Goal: Find specific fact: Find specific fact

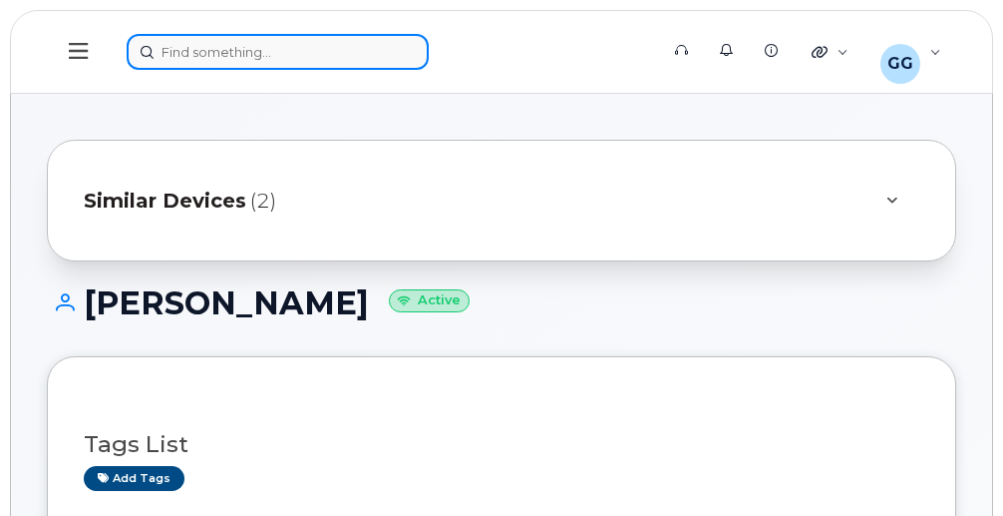
click at [202, 50] on div at bounding box center [386, 52] width 519 height 36
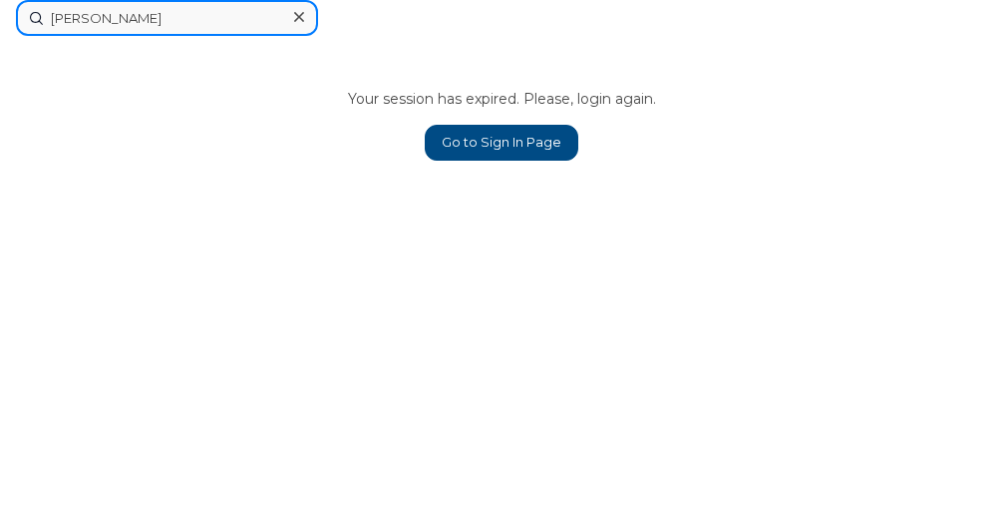
type input "tom walters"
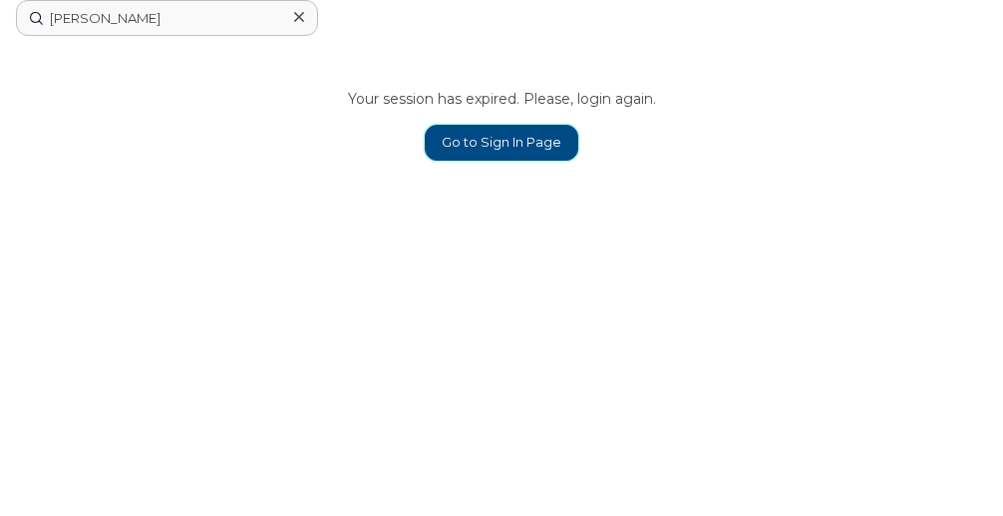
click at [510, 145] on link "Go to Sign In Page" at bounding box center [502, 143] width 154 height 36
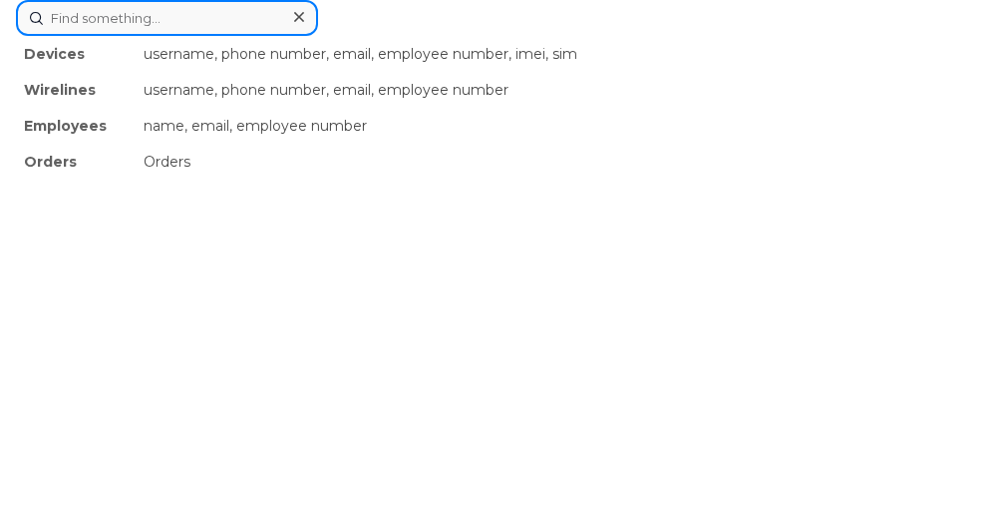
click at [185, 36] on div "Devices username, phone number, email, employee number, imei, sim Wirelines use…" at bounding box center [501, 18] width 971 height 36
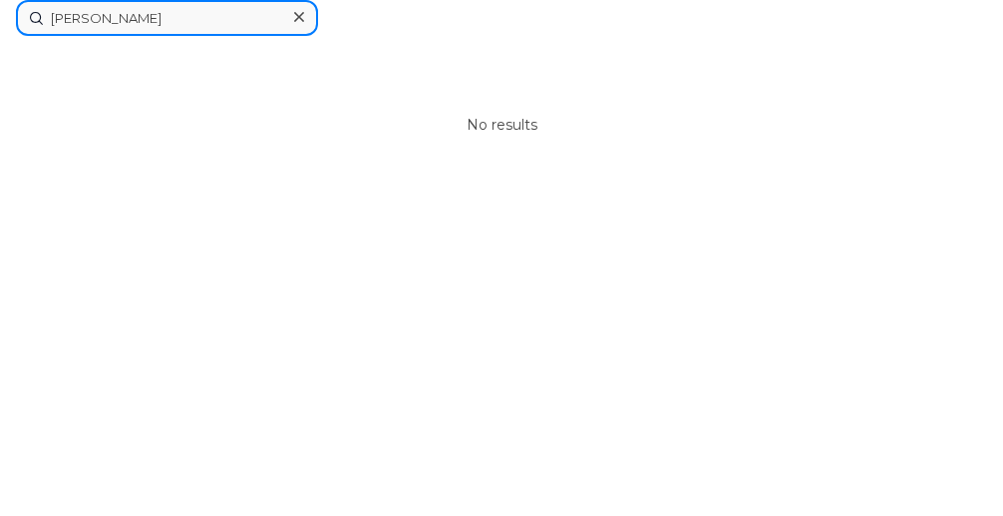
click at [51, 17] on input "[PERSON_NAME]" at bounding box center [167, 18] width 302 height 36
click at [55, 16] on input "tom walters" at bounding box center [167, 18] width 302 height 36
click at [88, 17] on input "thom walters" at bounding box center [167, 18] width 302 height 36
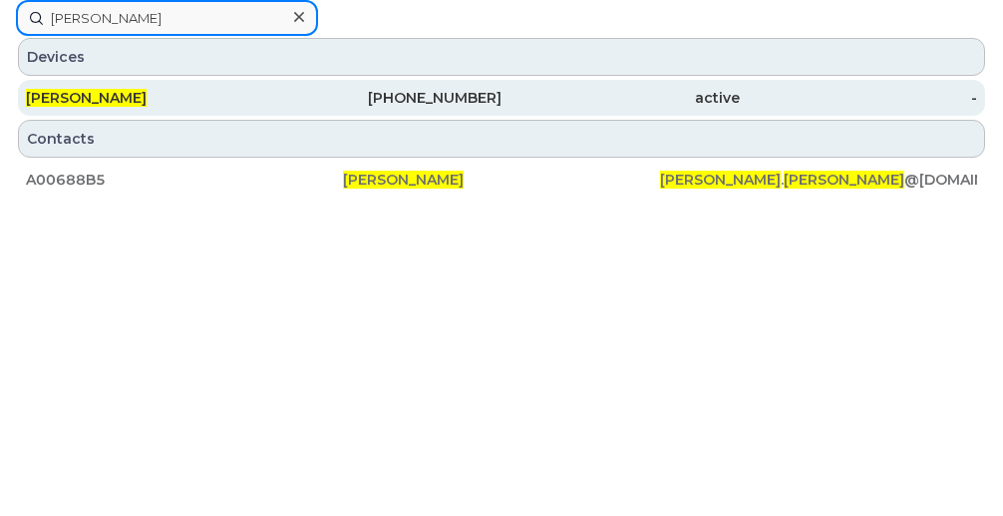
type input "thomas walters"
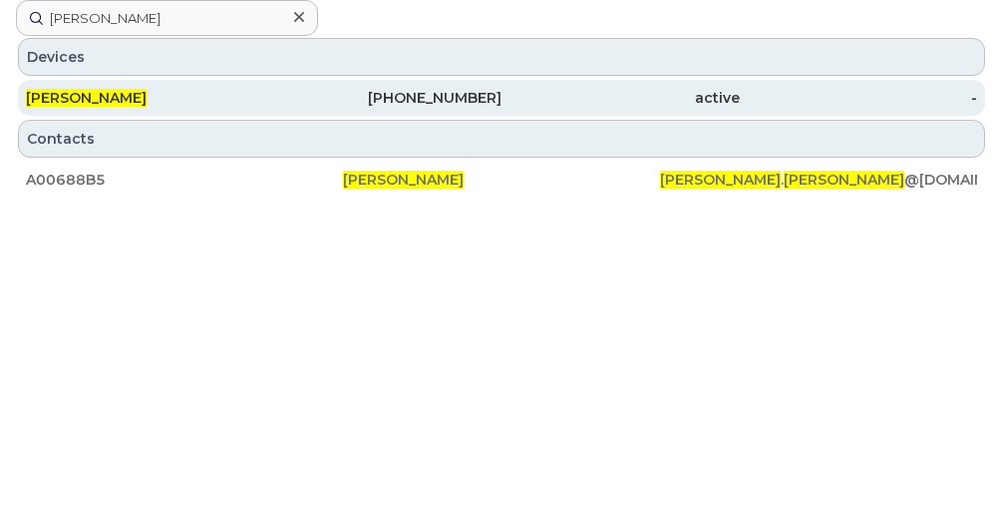
click at [126, 103] on span "[PERSON_NAME]" at bounding box center [86, 98] width 121 height 18
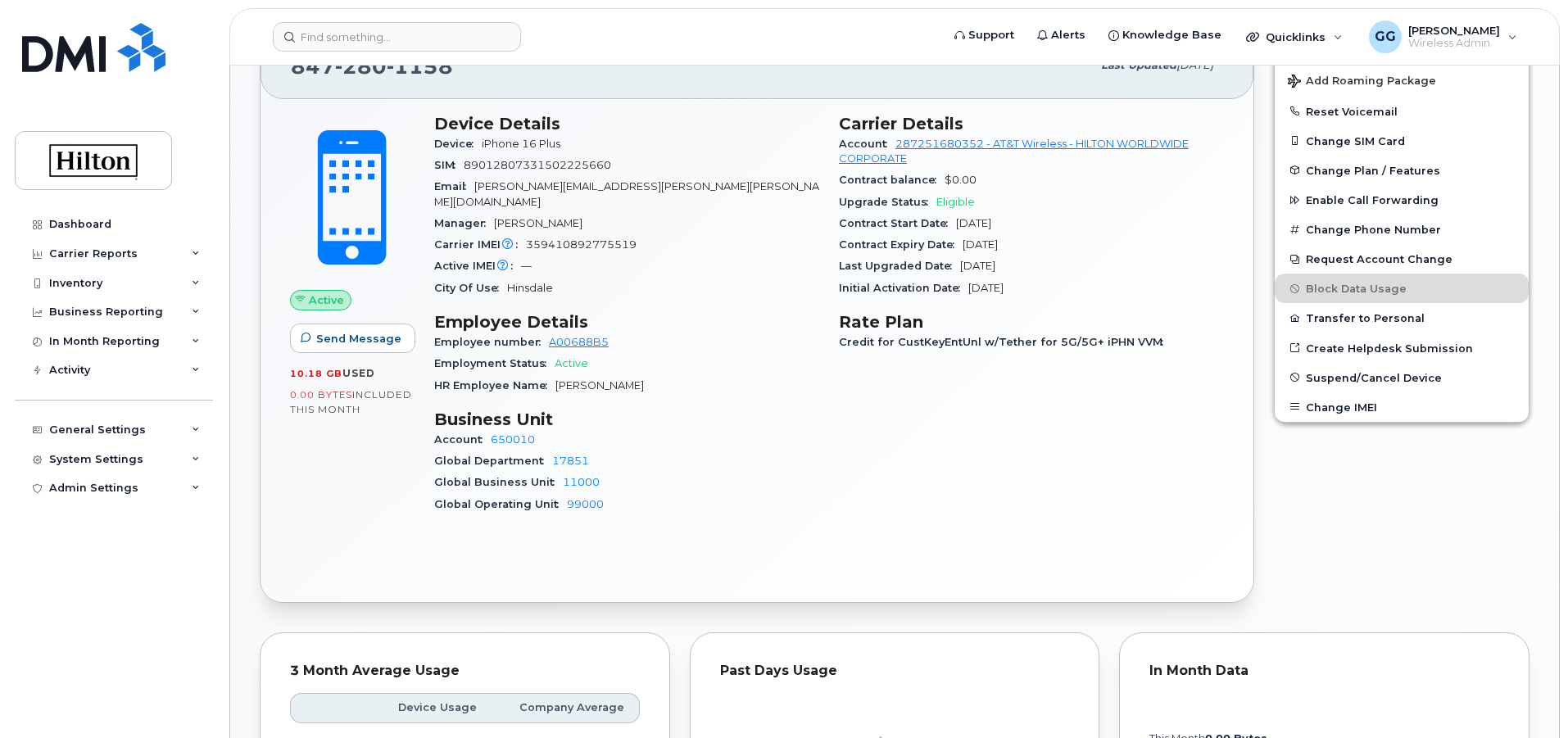
scroll to position [410, 0]
